Goal: Contribute content

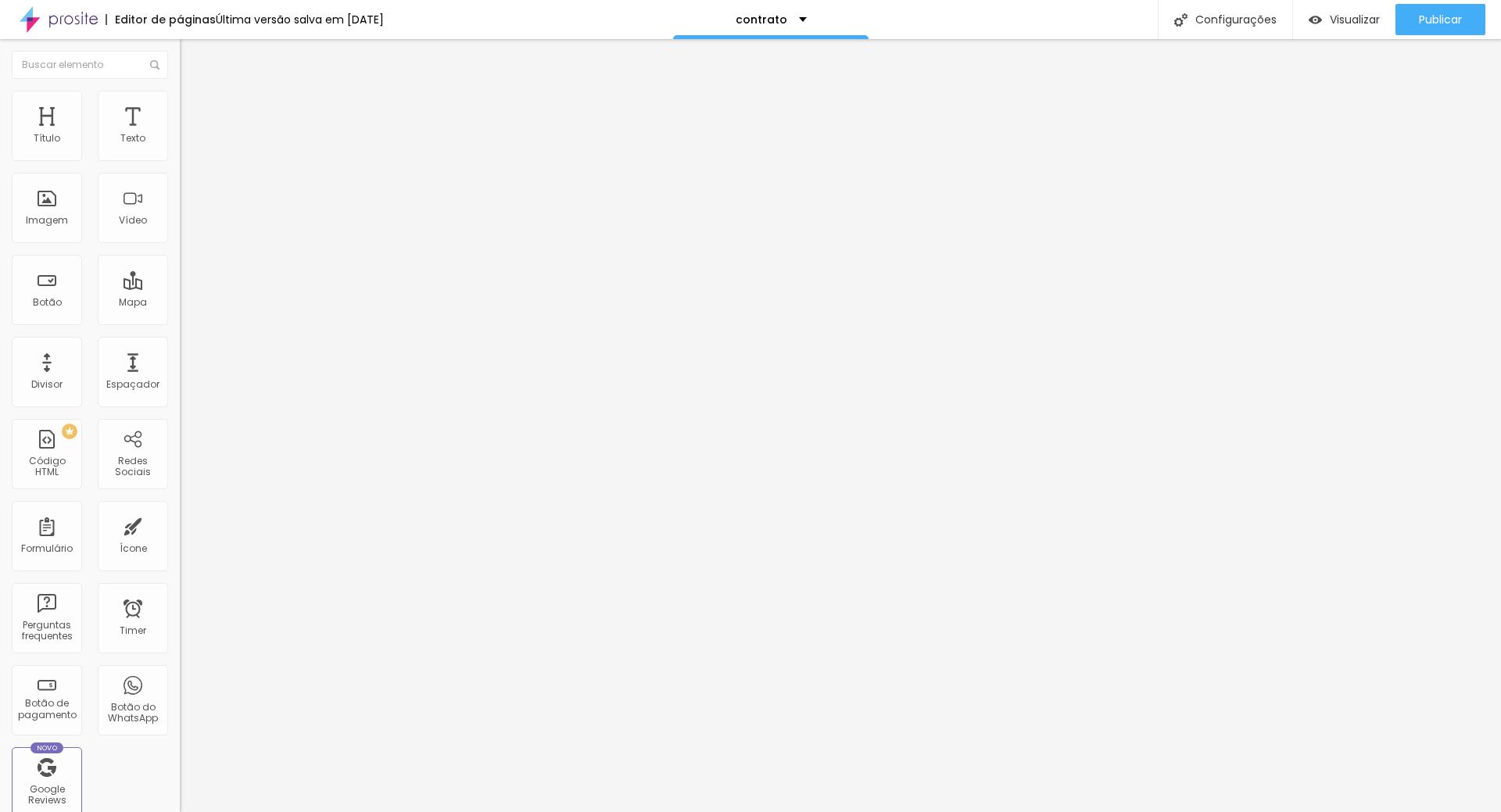
click at [179, 157] on img at bounding box center [183, 161] width 9 height 9
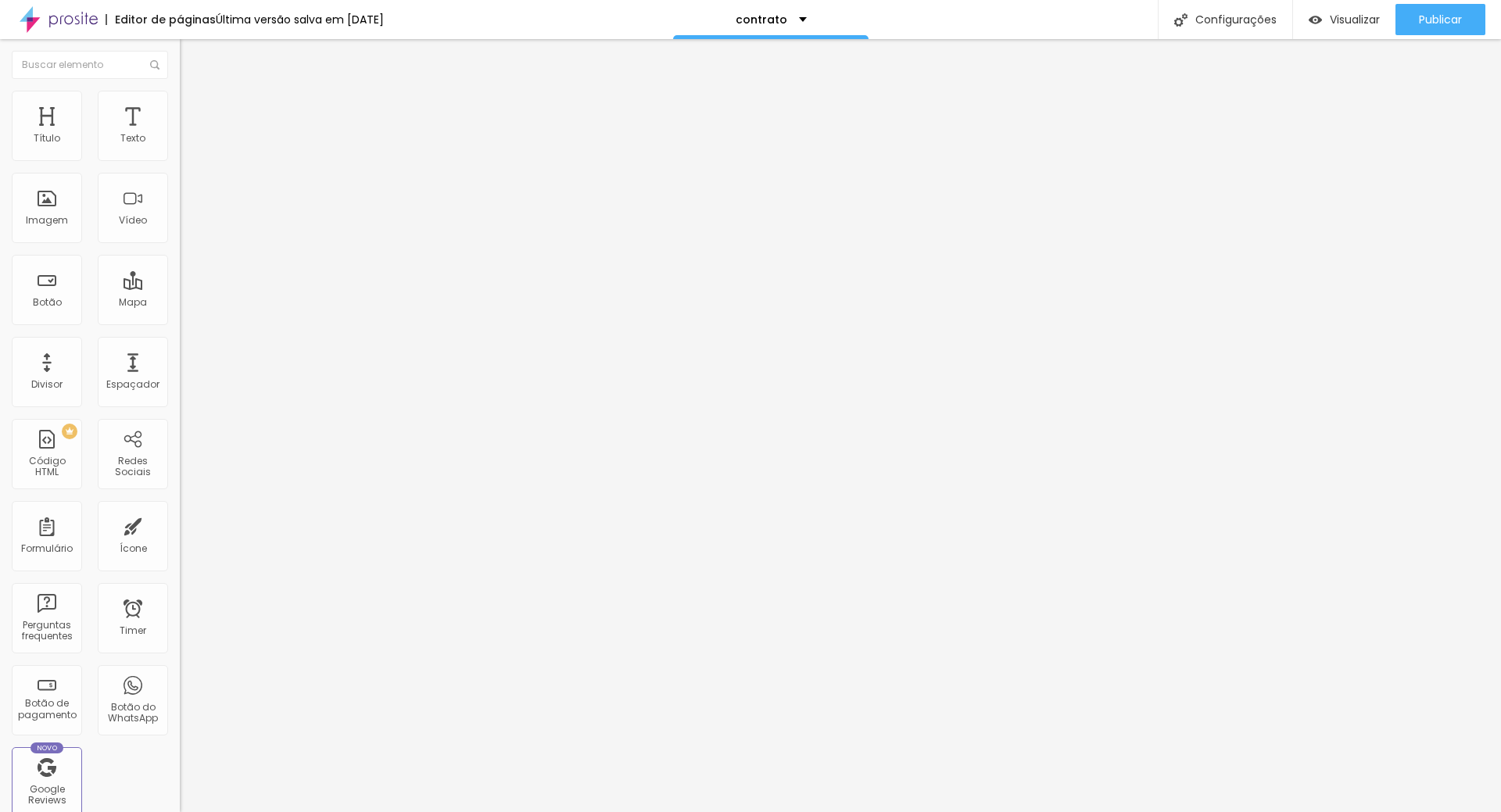
drag, startPoint x: 619, startPoint y: 332, endPoint x: 542, endPoint y: 325, distance: 77.3
type input "a"
type input "ACOMPANHAMENTO INFANTIL"
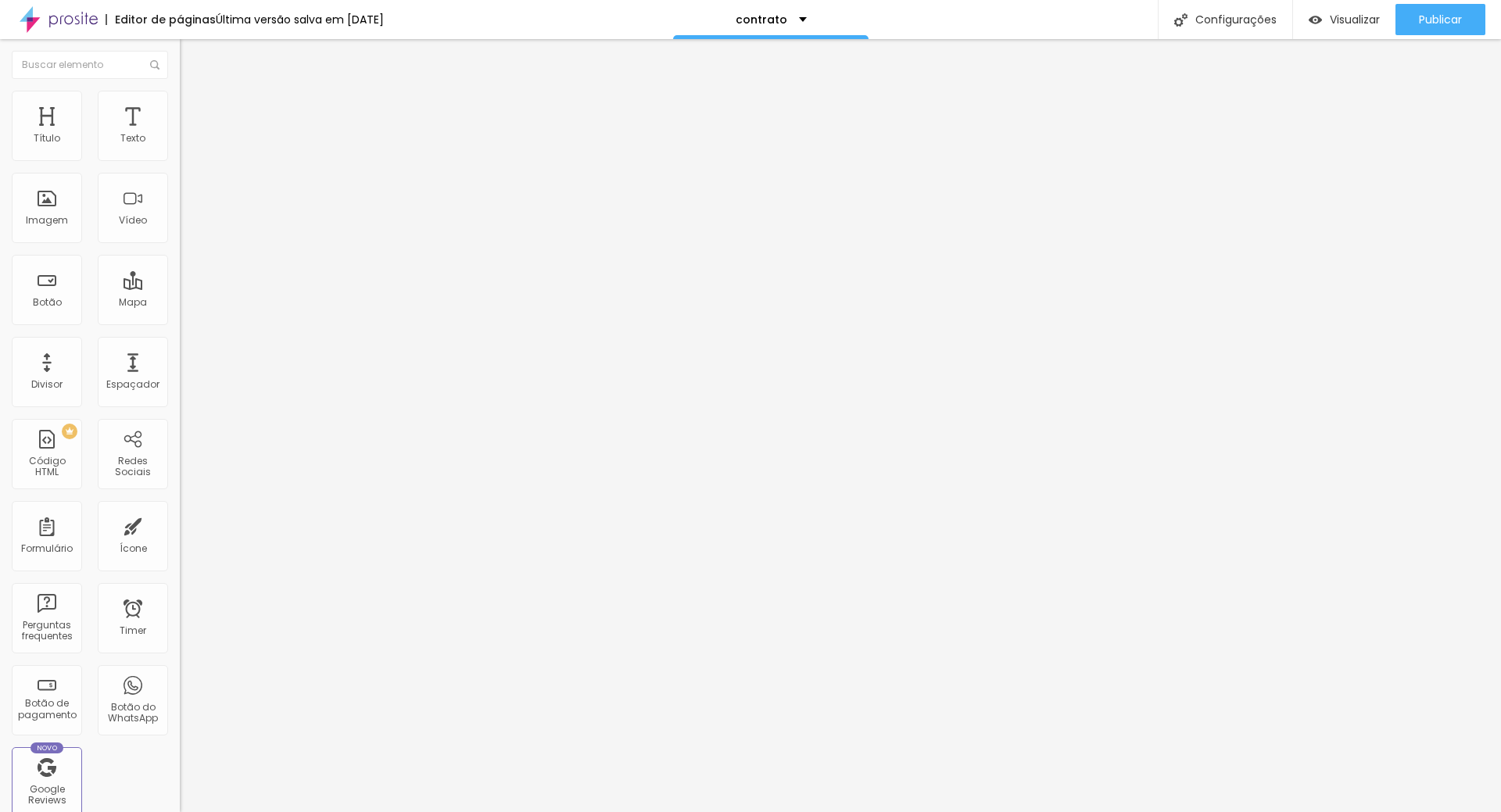
drag, startPoint x: 1467, startPoint y: 11, endPoint x: 1486, endPoint y: 38, distance: 33.0
click at [1470, 14] on button "Publicar" at bounding box center [1440, 19] width 90 height 31
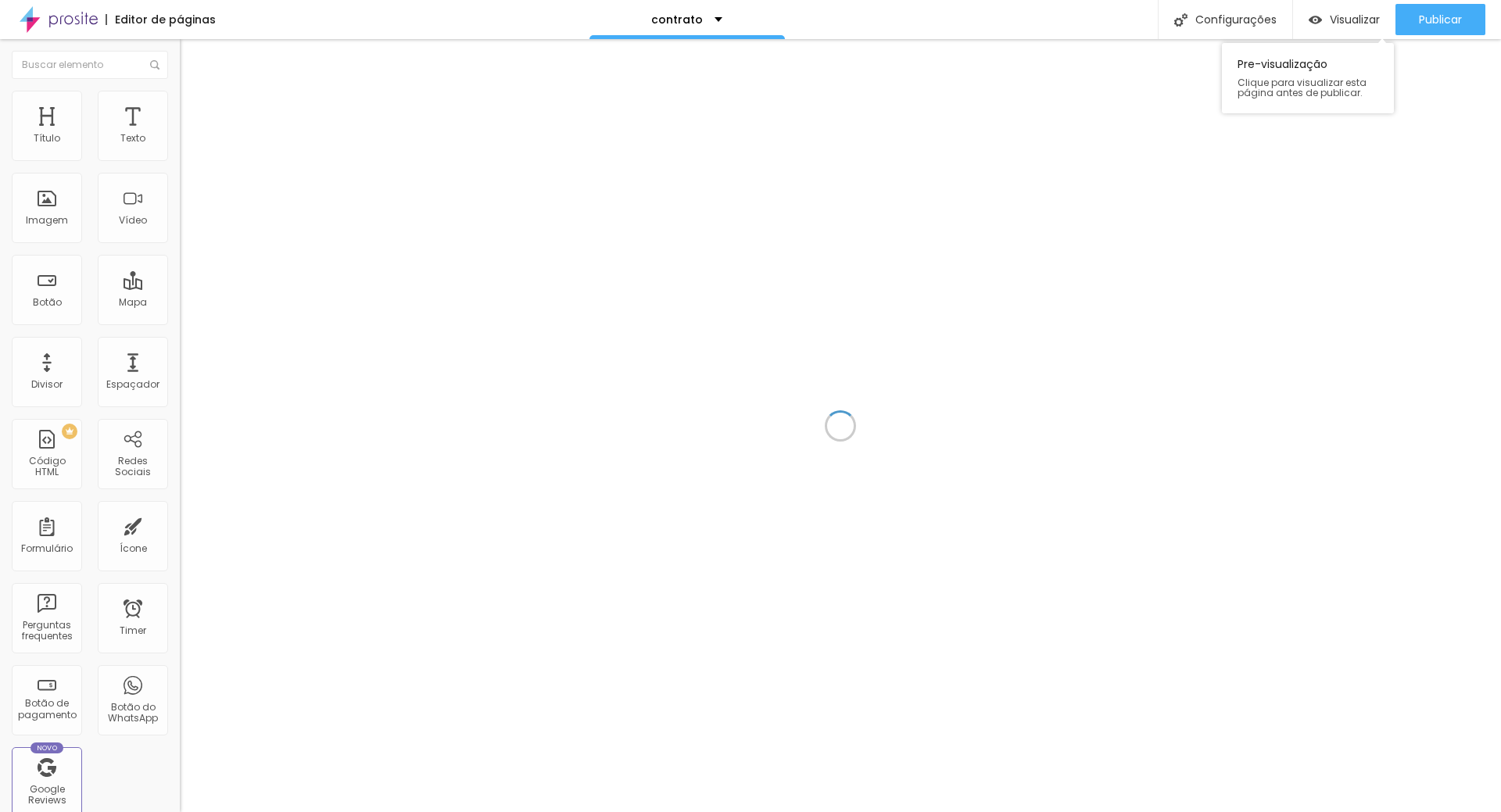
click at [1344, 17] on span "Visualizar" at bounding box center [1354, 19] width 50 height 13
